Goal: Information Seeking & Learning: Learn about a topic

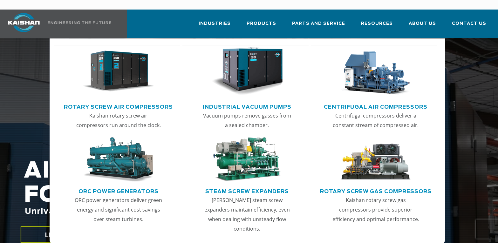
click at [106, 101] on link "Rotary Screw Air Compressors" at bounding box center [118, 106] width 109 height 10
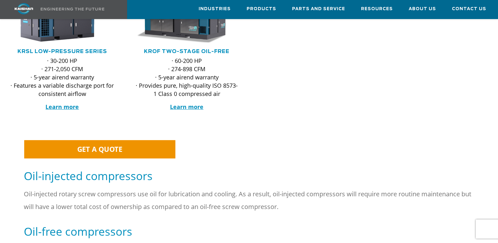
scroll to position [191, 0]
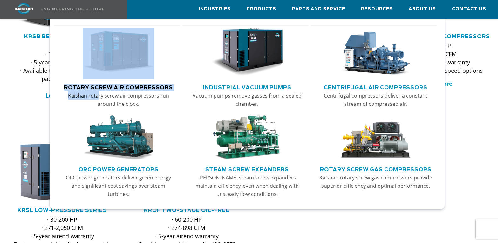
drag, startPoint x: 99, startPoint y: 92, endPoint x: 206, endPoint y: 0, distance: 141.0
click at [177, 37] on div "Rotary Screw Air Compressors Kaishan rotary screw air compressors run around th…" at bounding box center [118, 68] width 123 height 87
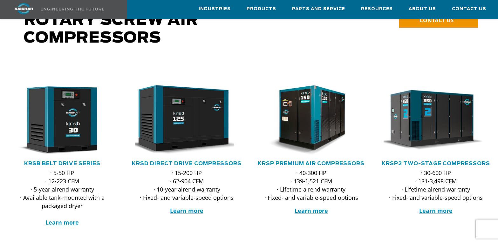
scroll to position [95, 0]
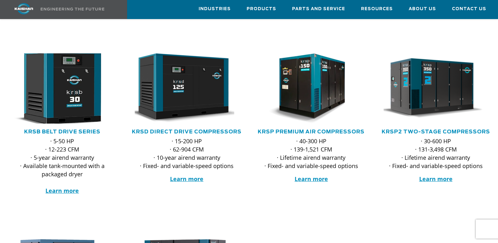
click at [58, 88] on img at bounding box center [57, 88] width 115 height 77
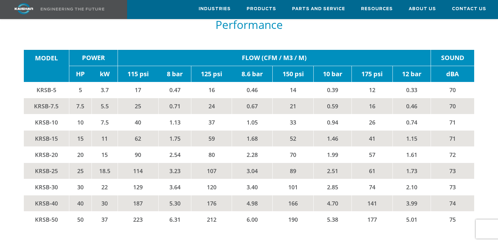
scroll to position [985, 0]
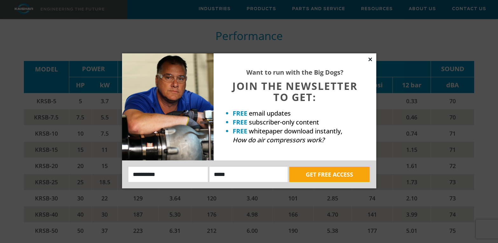
click at [370, 58] on icon at bounding box center [370, 60] width 6 height 6
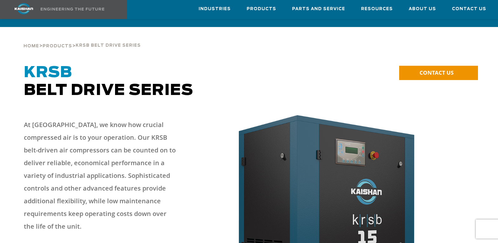
scroll to position [0, 0]
